Goal: Information Seeking & Learning: Compare options

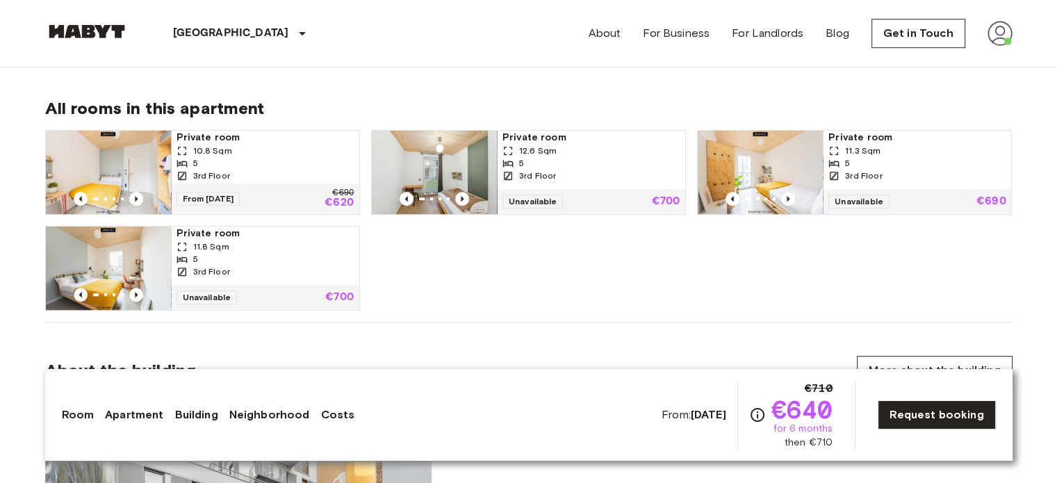
scroll to position [903, 0]
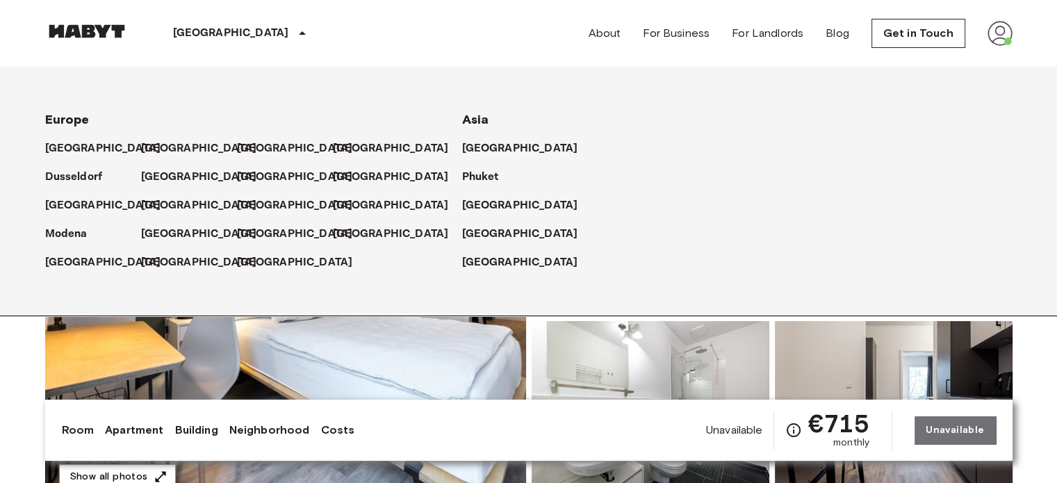
scroll to position [69, 0]
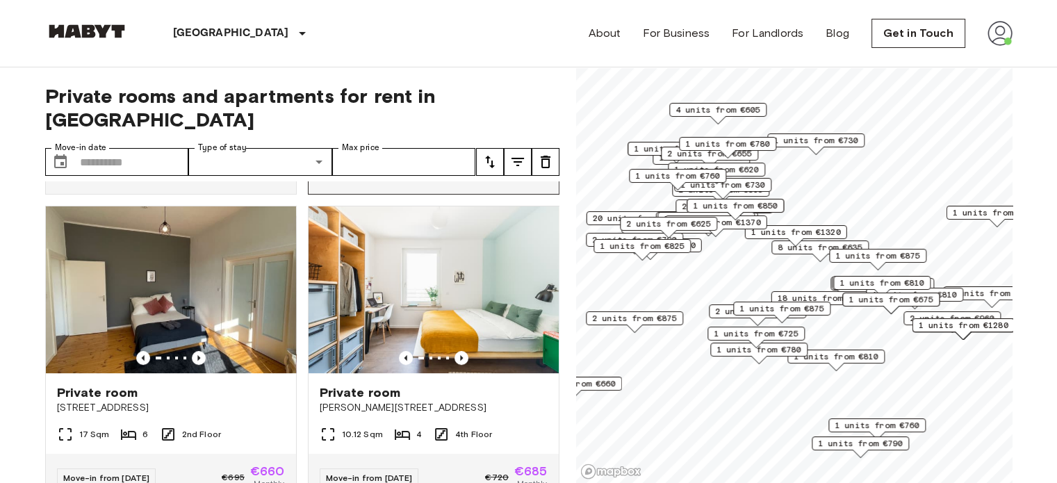
scroll to position [625, 0]
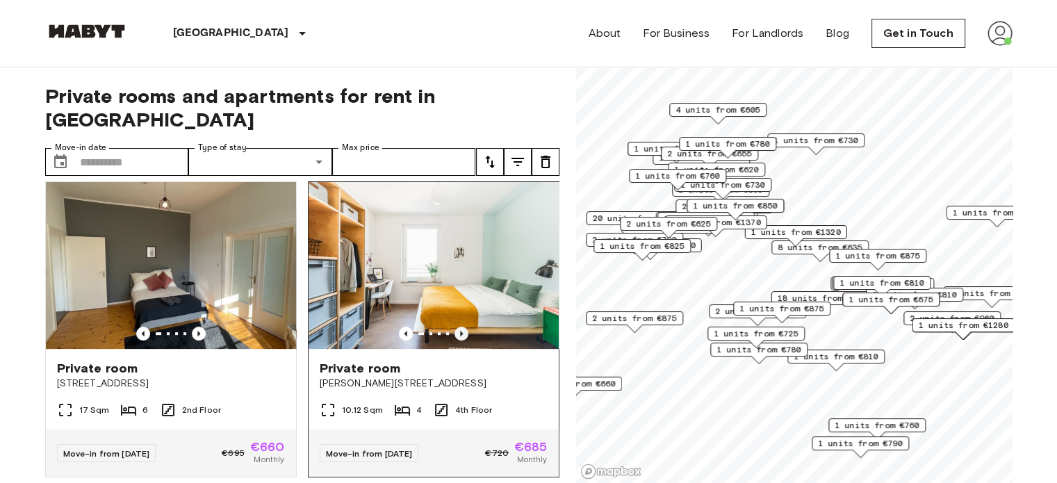
click at [454, 327] on icon "Previous image" at bounding box center [461, 334] width 14 height 14
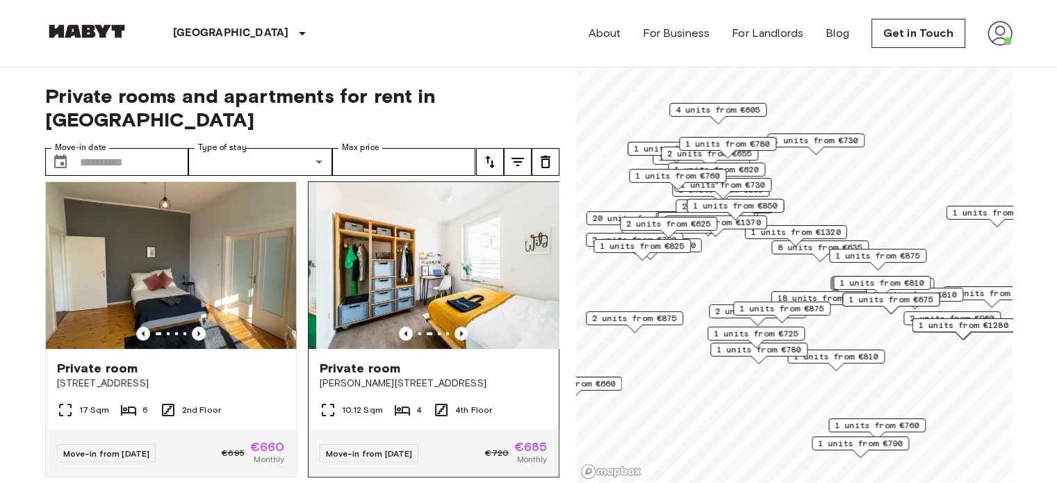
click at [454, 327] on icon "Previous image" at bounding box center [461, 334] width 14 height 14
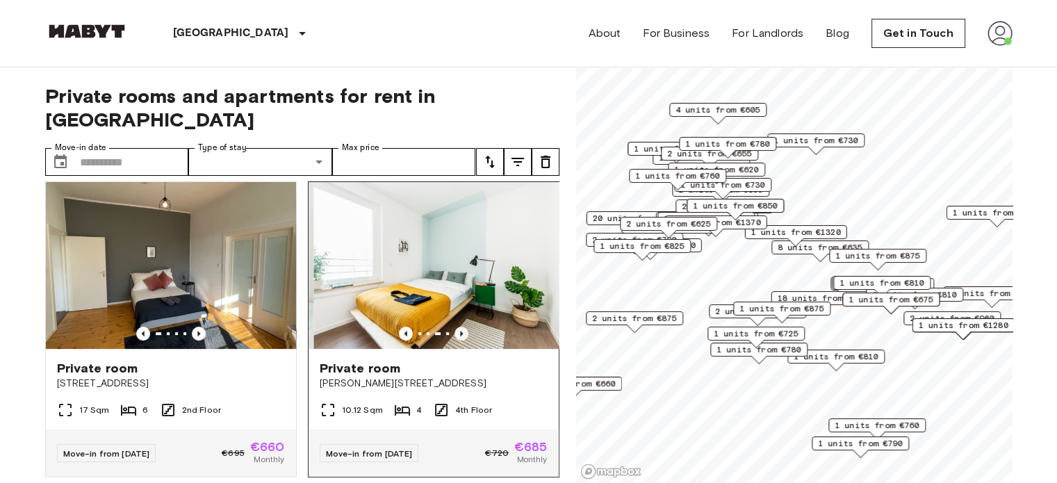
click at [454, 327] on icon "Previous image" at bounding box center [461, 334] width 14 height 14
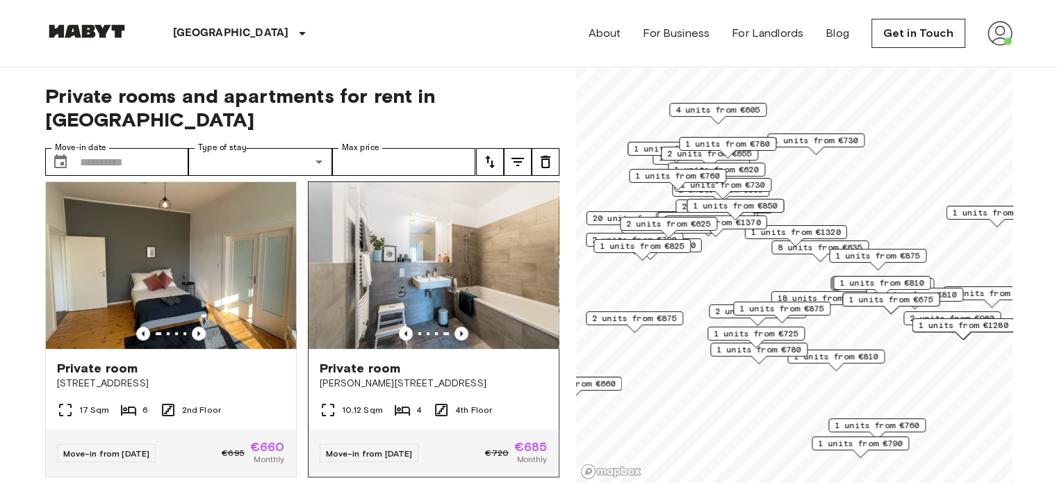
click at [456, 327] on icon "Previous image" at bounding box center [461, 334] width 14 height 14
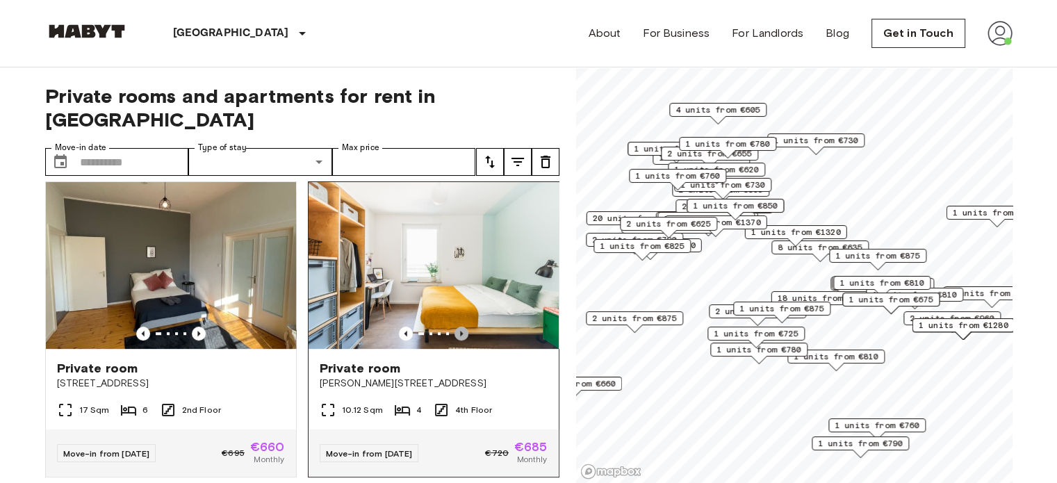
click at [456, 327] on icon "Previous image" at bounding box center [461, 334] width 14 height 14
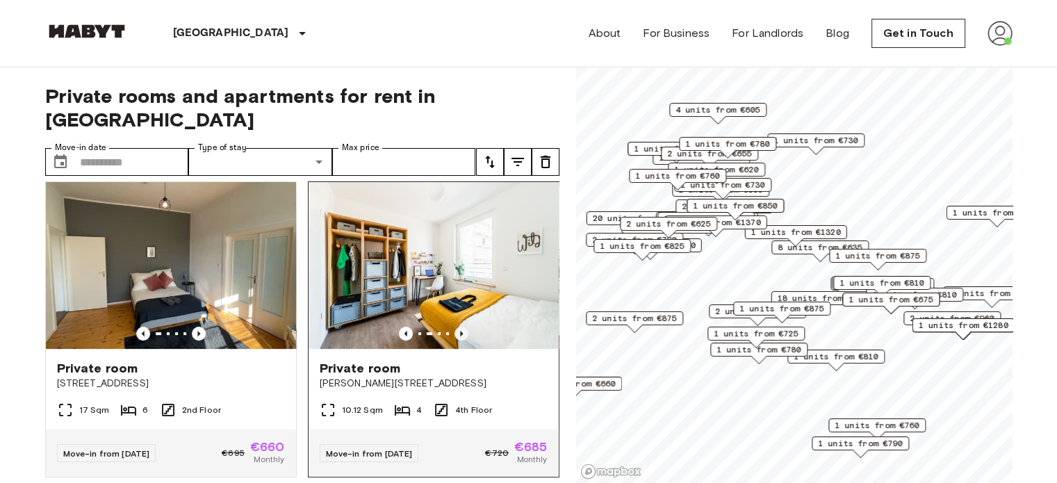
click at [455, 327] on icon "Previous image" at bounding box center [461, 334] width 14 height 14
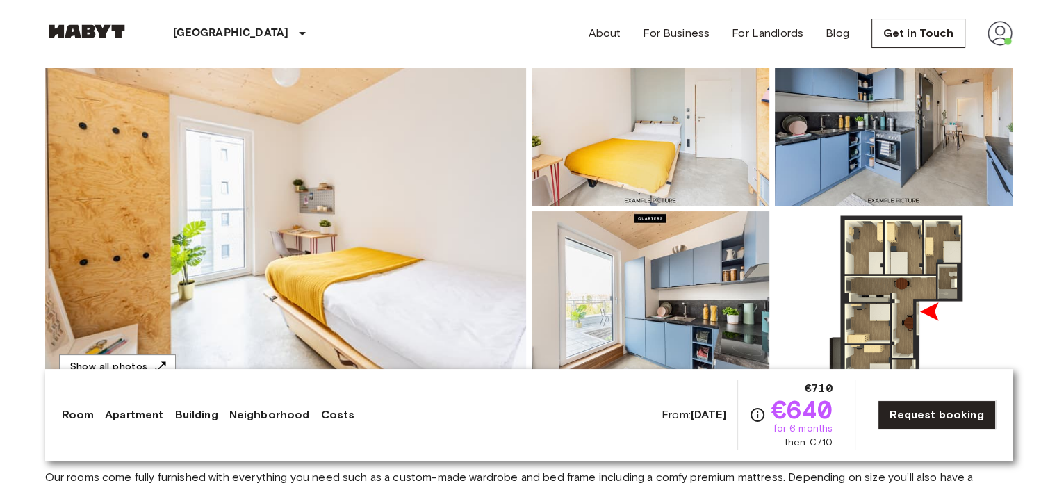
scroll to position [139, 0]
